Goal: Information Seeking & Learning: Find specific fact

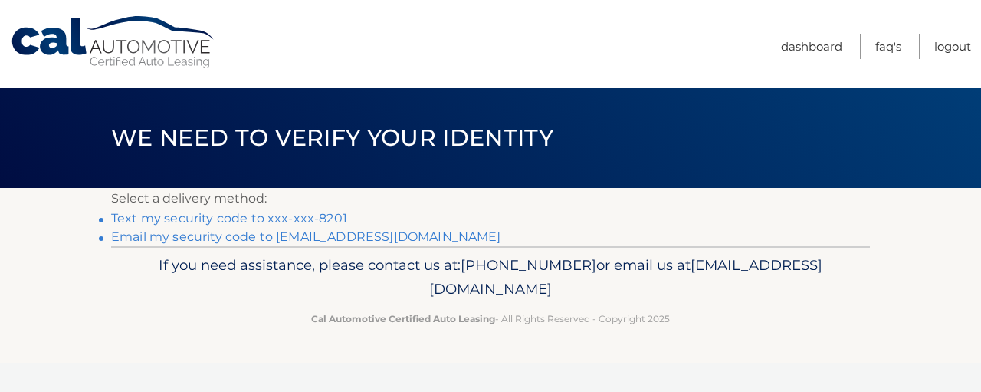
click at [239, 223] on link "Text my security code to xxx-xxx-8201" at bounding box center [229, 218] width 236 height 15
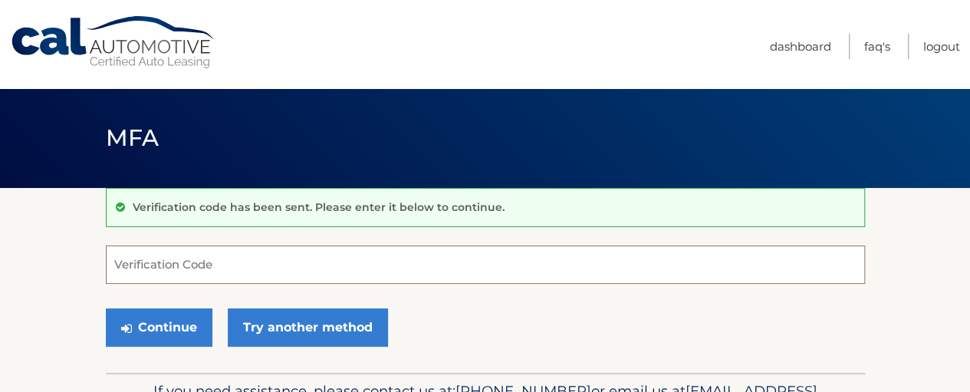
click at [196, 284] on input "Verification Code" at bounding box center [485, 264] width 759 height 38
type input "063093"
click at [106, 308] on button "Continue" at bounding box center [159, 327] width 107 height 38
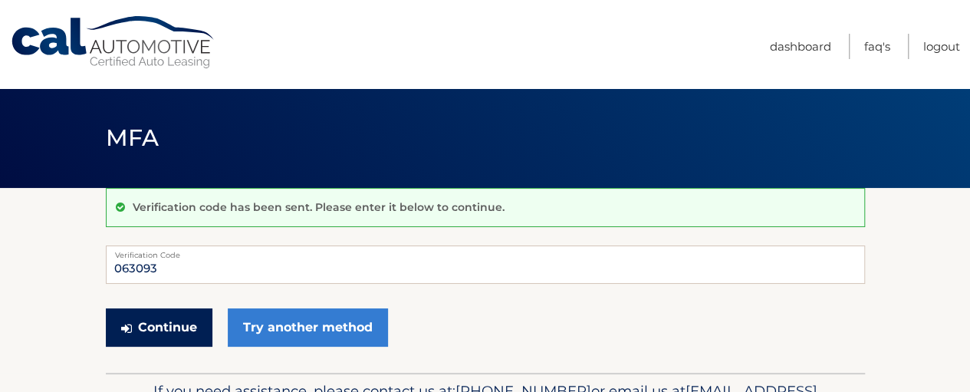
click at [167, 340] on button "Continue" at bounding box center [159, 327] width 107 height 38
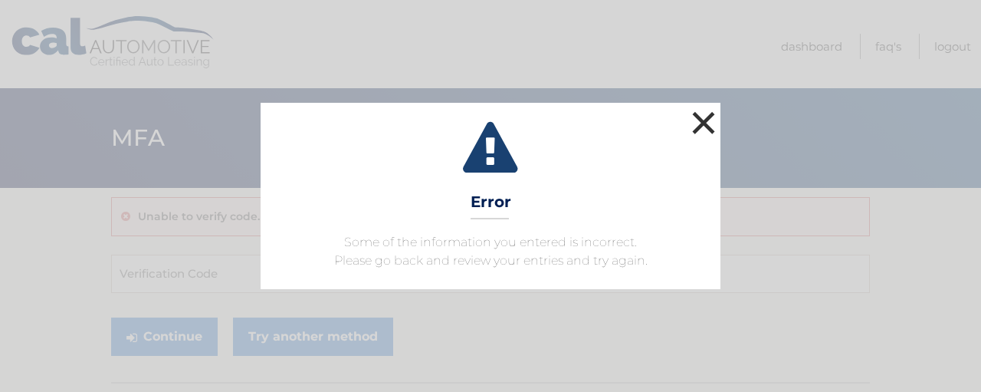
click at [705, 110] on button "×" at bounding box center [703, 122] width 31 height 31
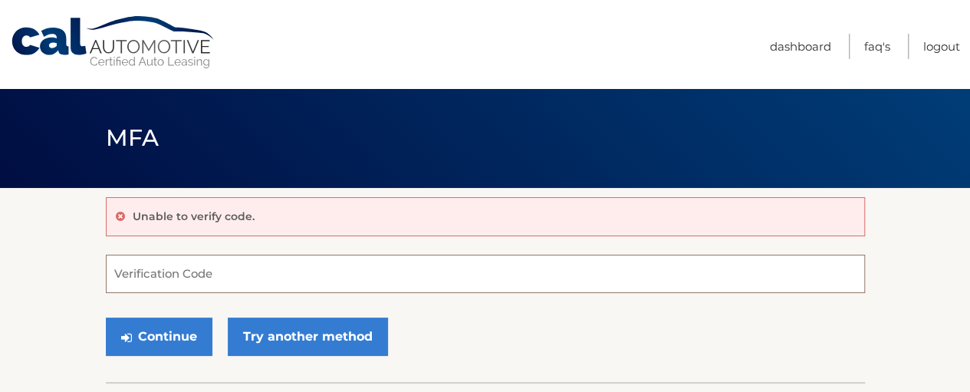
click at [193, 286] on input "Verification Code" at bounding box center [485, 273] width 759 height 38
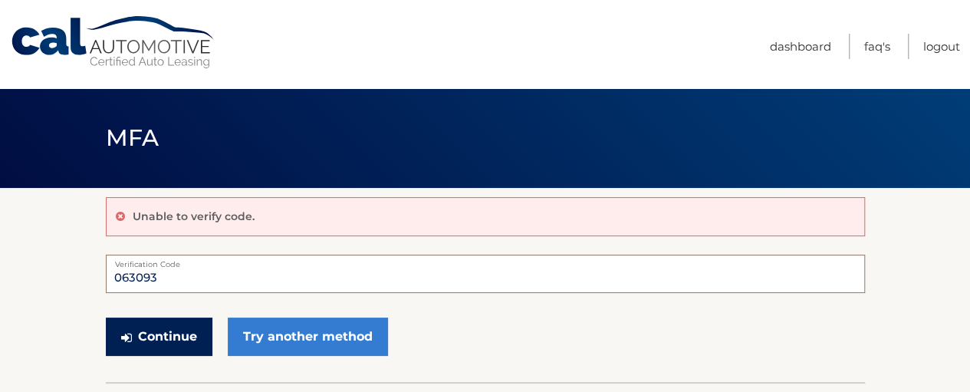
type input "063093"
click at [135, 356] on button "Continue" at bounding box center [159, 336] width 107 height 38
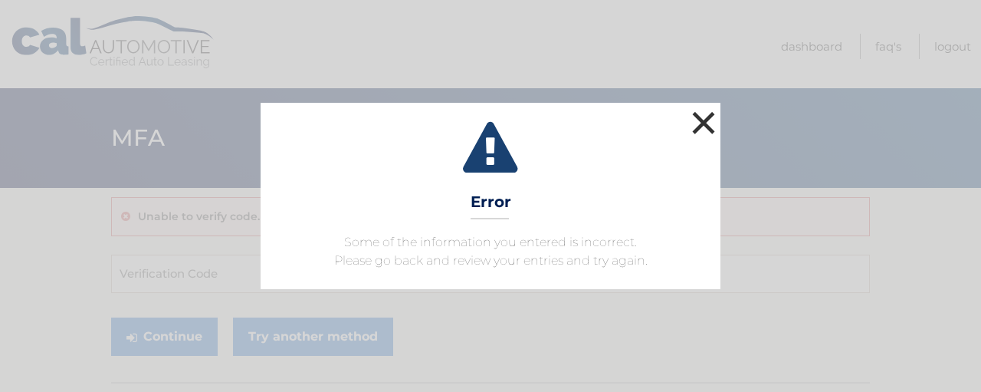
click at [709, 107] on button "×" at bounding box center [703, 122] width 31 height 31
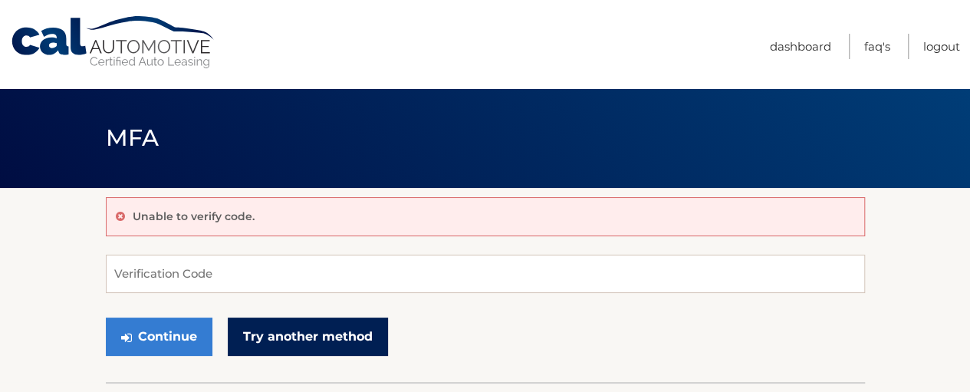
click at [388, 330] on link "Try another method" at bounding box center [308, 336] width 160 height 38
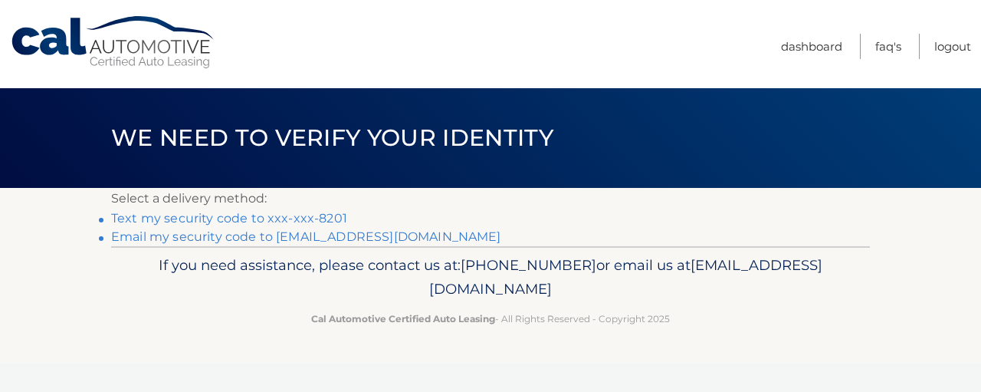
click at [339, 244] on link "Email my security code to m*****@prodigy.net" at bounding box center [306, 236] width 390 height 15
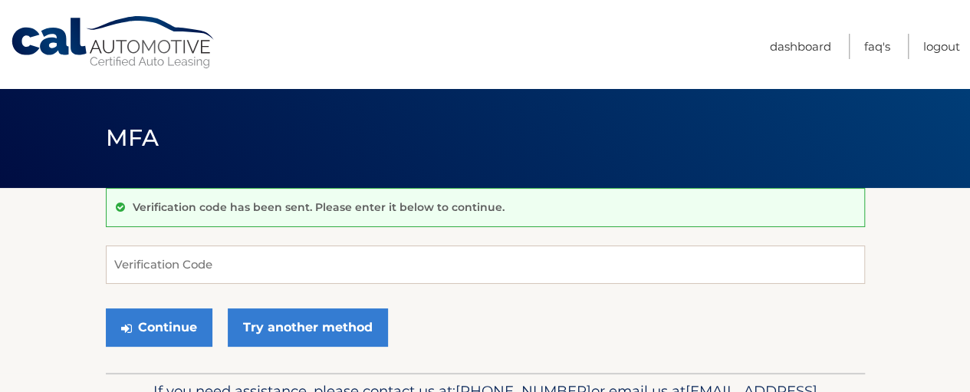
click at [113, 61] on link "Cal Automotive" at bounding box center [113, 42] width 207 height 54
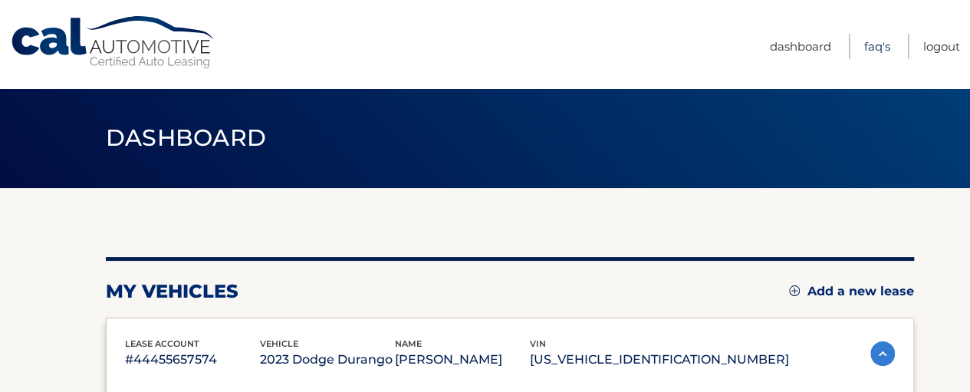
click at [864, 44] on link "FAQ's" at bounding box center [877, 46] width 26 height 25
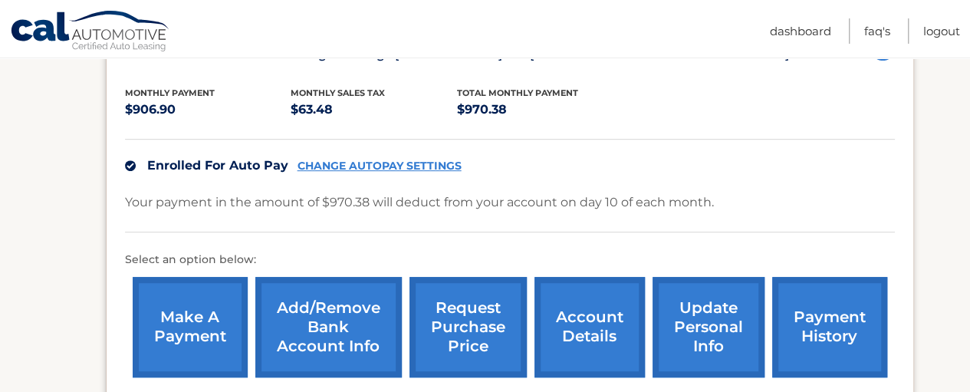
scroll to position [307, 0]
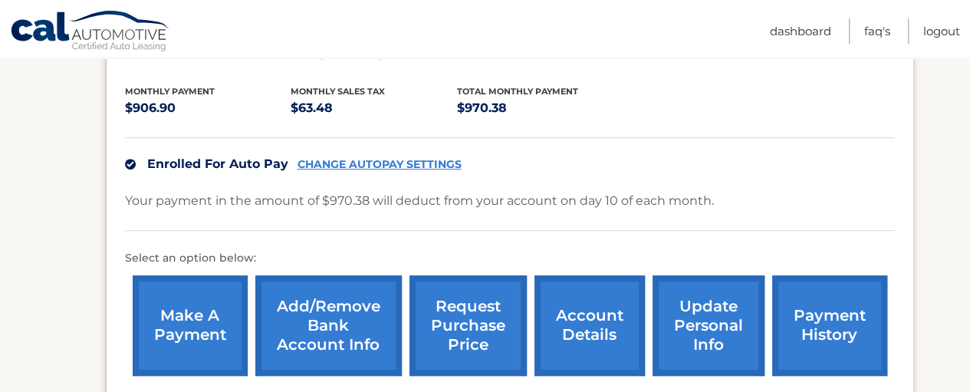
click at [601, 321] on link "account details" at bounding box center [589, 325] width 110 height 100
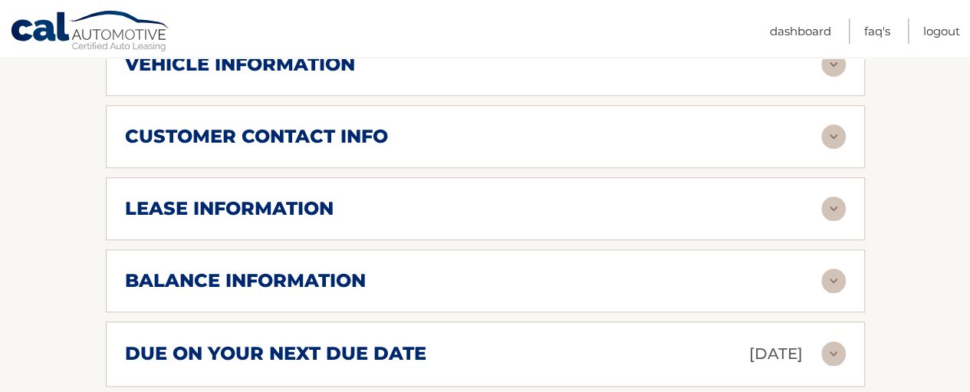
scroll to position [766, 0]
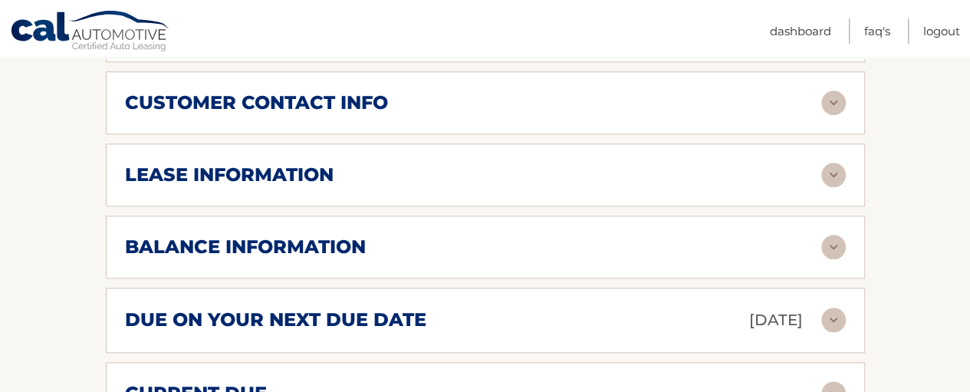
click at [835, 183] on img at bounding box center [833, 174] width 25 height 25
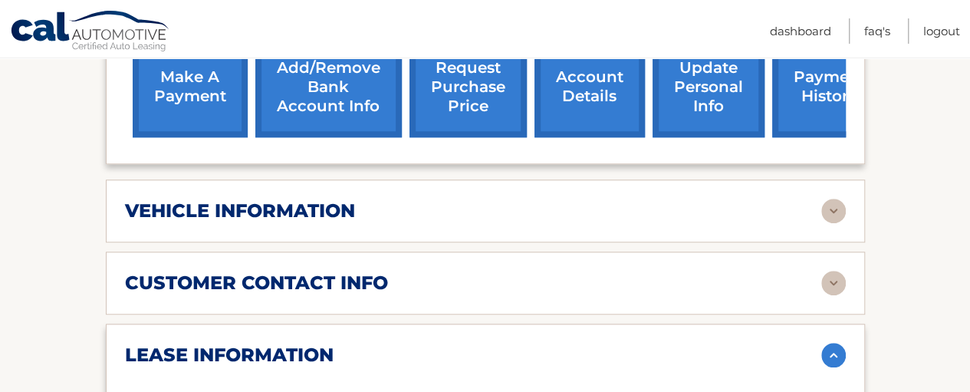
scroll to position [620, 0]
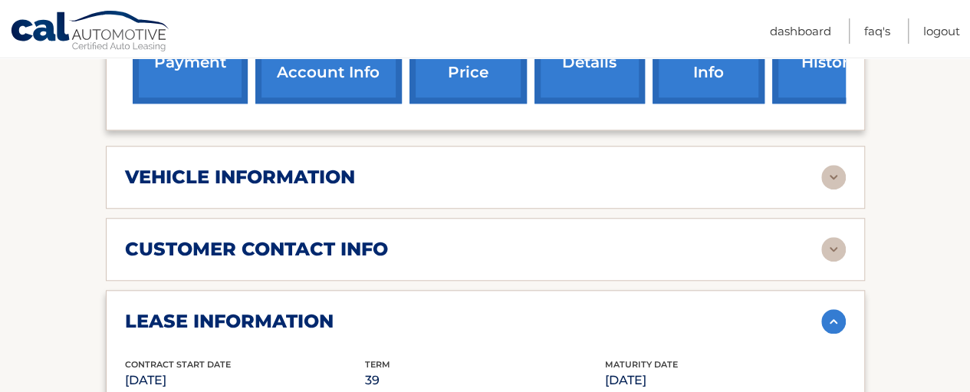
click at [829, 189] on img at bounding box center [833, 177] width 25 height 25
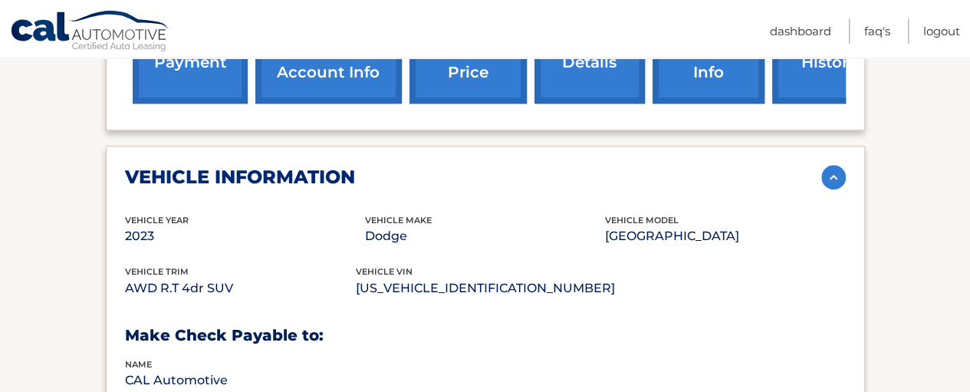
click at [834, 186] on img at bounding box center [833, 177] width 25 height 25
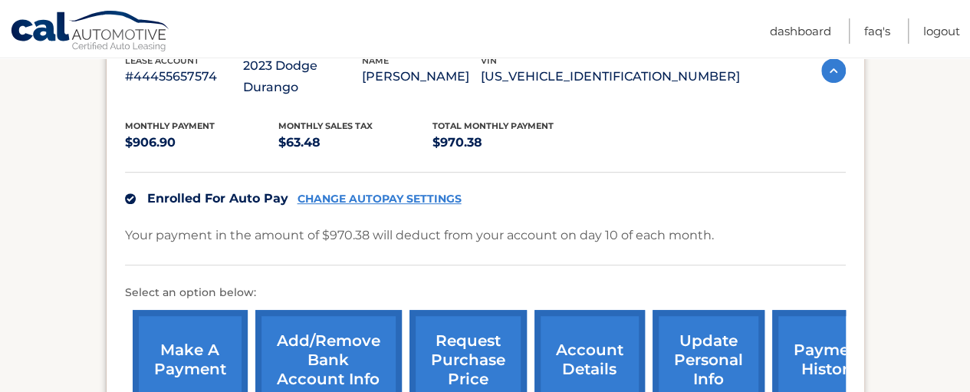
scroll to position [0, 0]
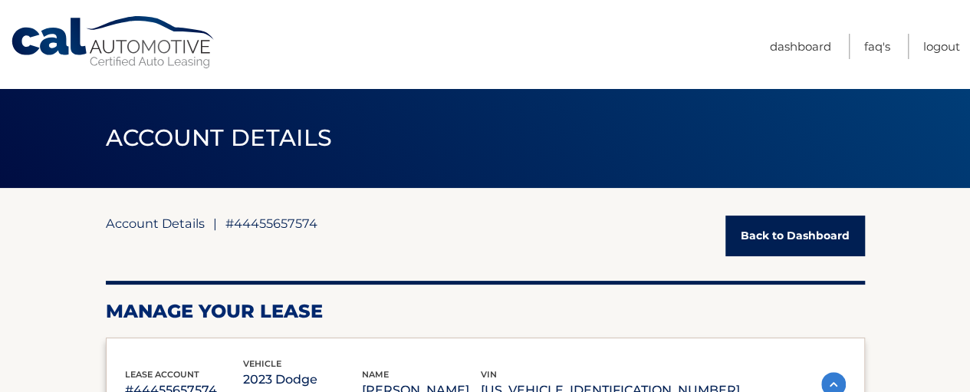
click at [182, 228] on link "Account Details" at bounding box center [155, 222] width 99 height 15
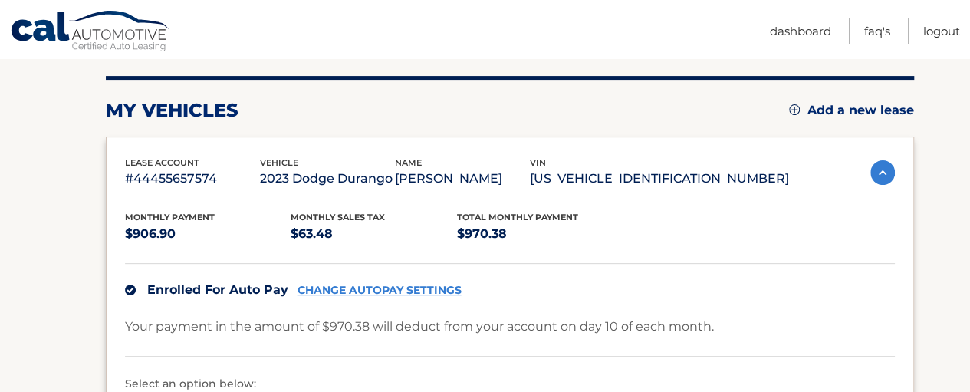
scroll to position [230, 0]
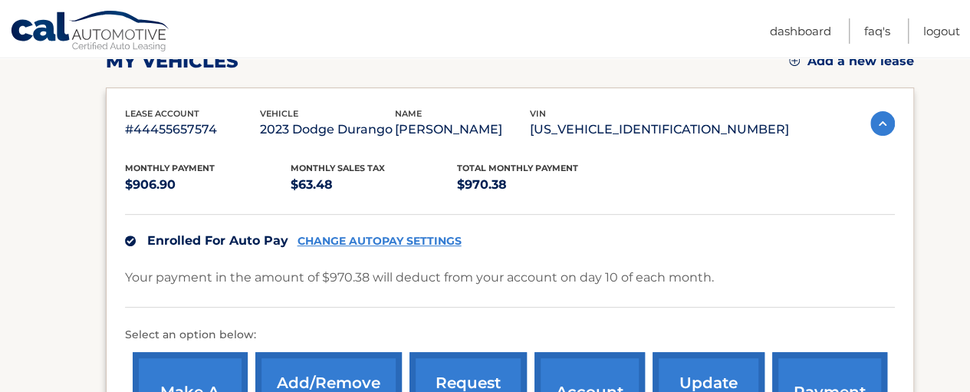
drag, startPoint x: 755, startPoint y: 125, endPoint x: 619, endPoint y: 110, distance: 136.5
click at [619, 110] on div "vin [US_VEHICLE_IDENTIFICATION_NUMBER]" at bounding box center [659, 124] width 259 height 34
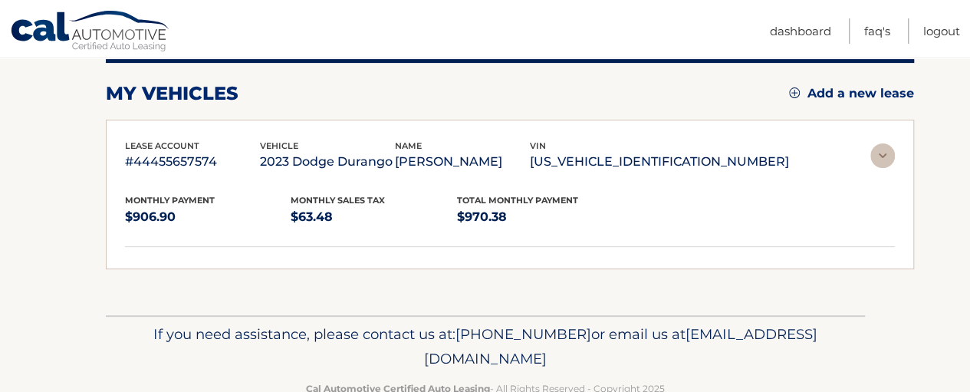
scroll to position [162, 0]
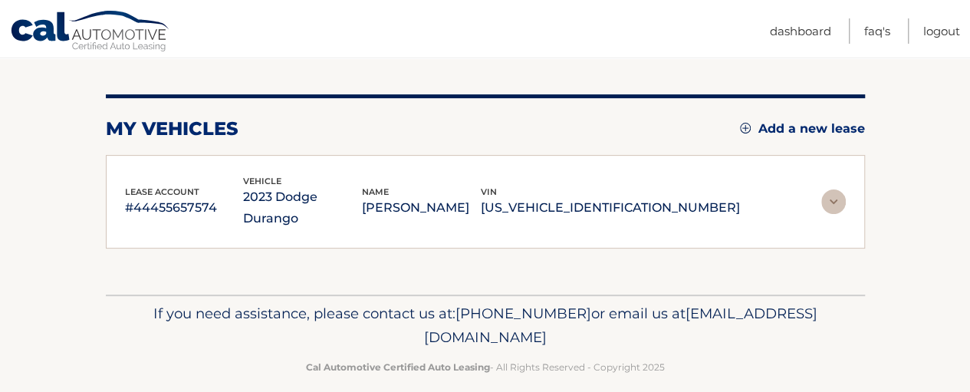
copy div "vin [US_VEHICLE_IDENTIFICATION_NUMBER]"
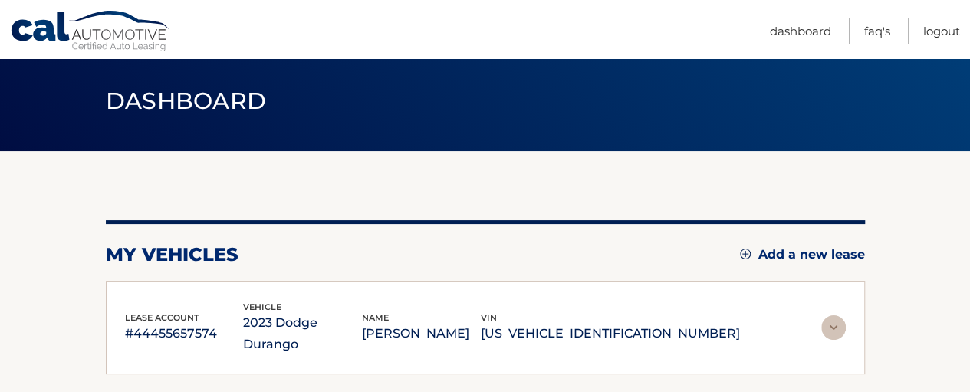
scroll to position [0, 0]
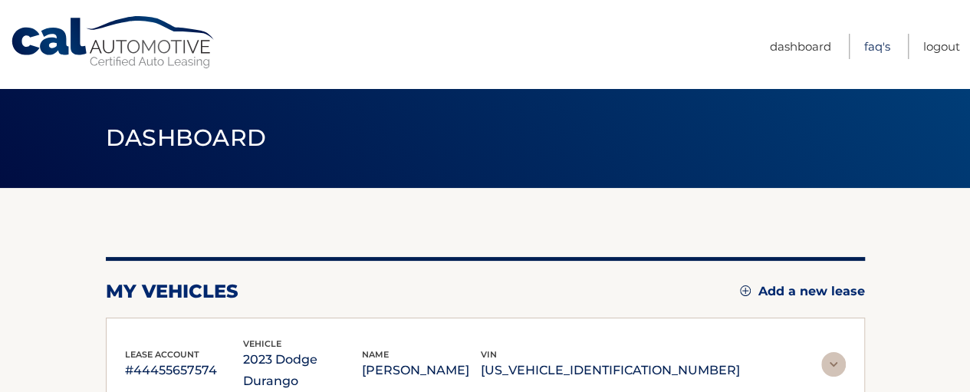
click at [864, 42] on link "FAQ's" at bounding box center [877, 46] width 26 height 25
